Goal: Find specific page/section: Find specific page/section

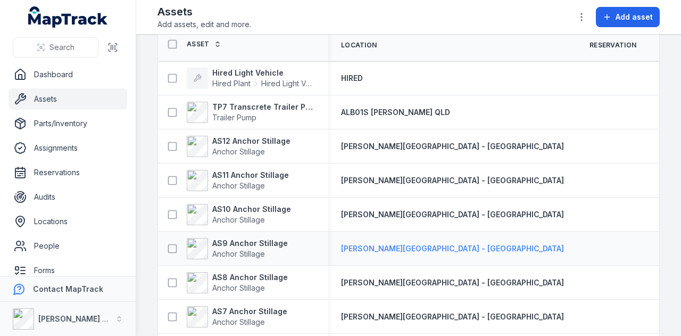
scroll to position [160, 0]
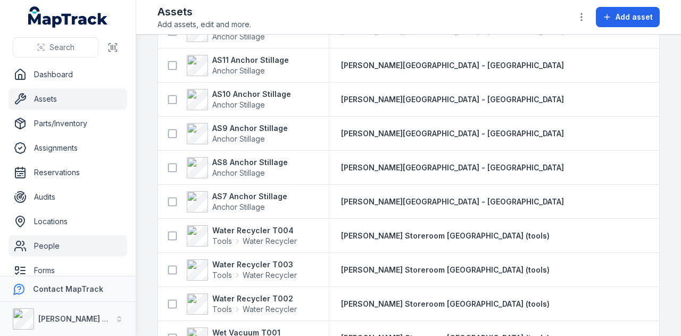
click at [84, 241] on link "People" at bounding box center [68, 245] width 119 height 21
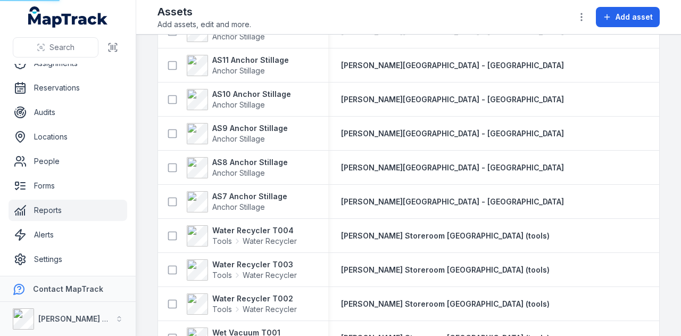
click at [84, 207] on link "Reports" at bounding box center [68, 210] width 119 height 21
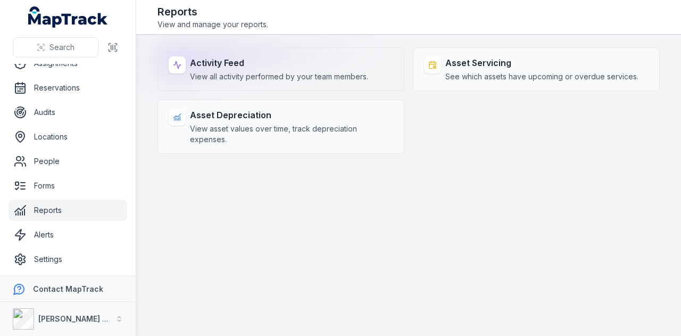
click at [277, 63] on strong "Activity Feed" at bounding box center [279, 62] width 178 height 13
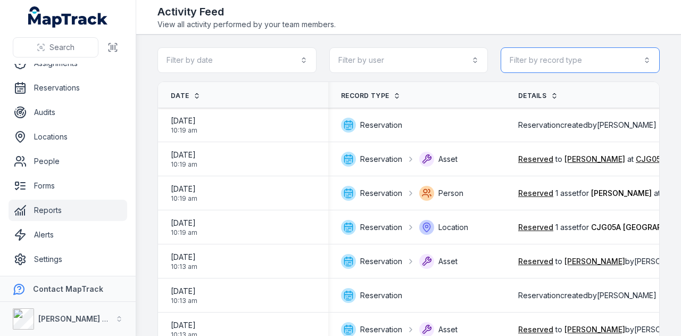
click at [593, 59] on button "Filter by record type" at bounding box center [580, 60] width 159 height 26
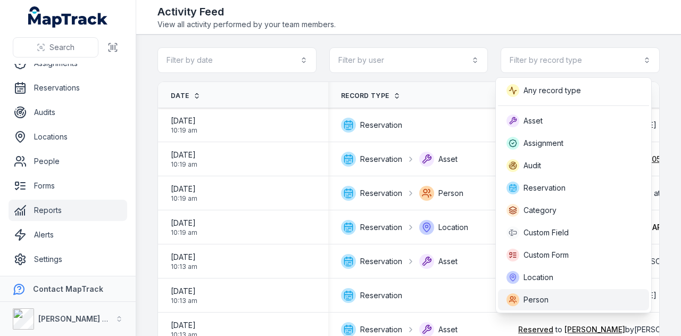
click at [567, 290] on div "Person" at bounding box center [573, 299] width 151 height 21
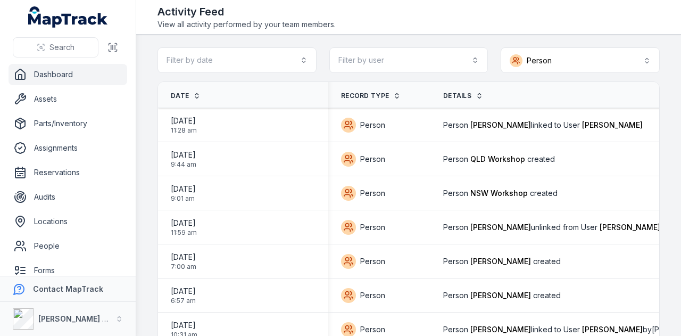
click at [95, 75] on link "Dashboard" at bounding box center [68, 74] width 119 height 21
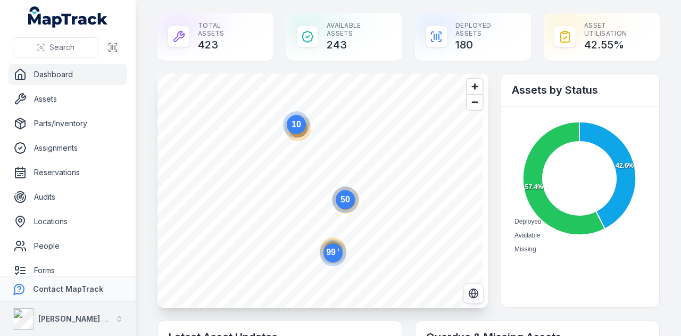
click at [104, 320] on button "[PERSON_NAME] Group" at bounding box center [68, 319] width 136 height 34
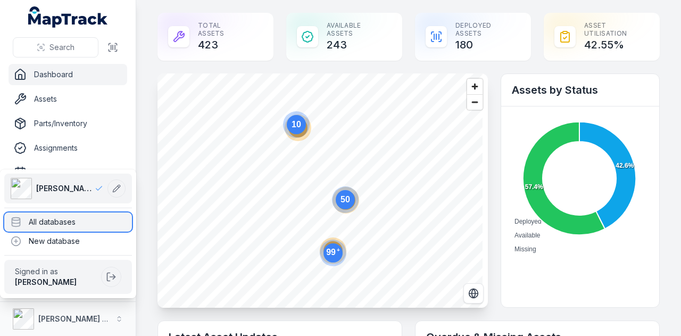
click at [68, 224] on div "All databases" at bounding box center [68, 221] width 128 height 19
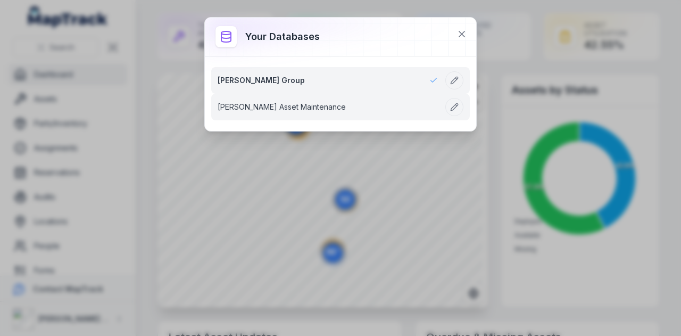
click at [252, 102] on link "[PERSON_NAME] Asset Maintenance" at bounding box center [328, 107] width 220 height 11
